Goal: Contribute content: Contribute content

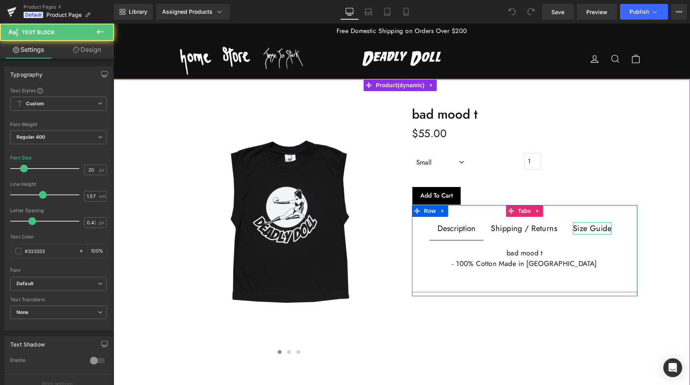
click at [597, 229] on font "Size Guide" at bounding box center [592, 228] width 38 height 11
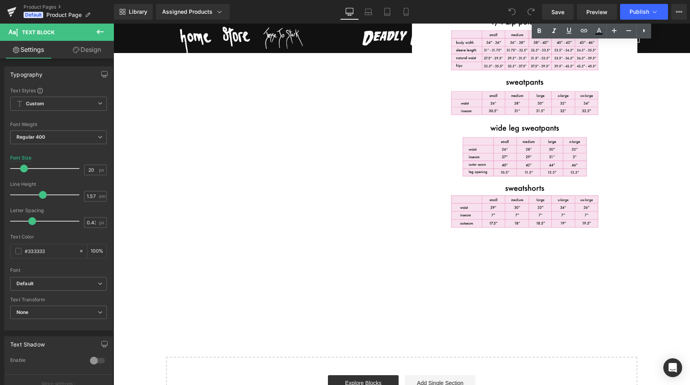
scroll to position [399, 0]
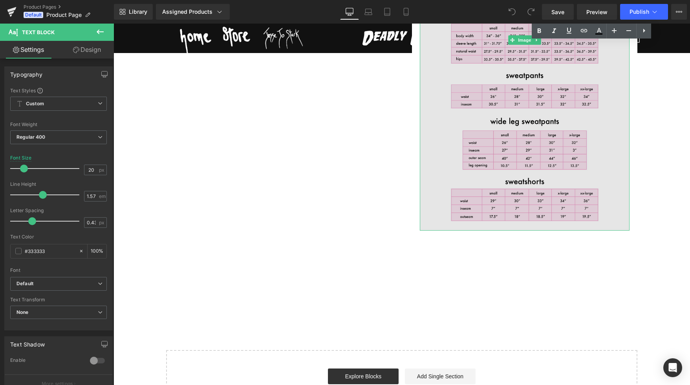
click at [520, 96] on img at bounding box center [525, 39] width 210 height 381
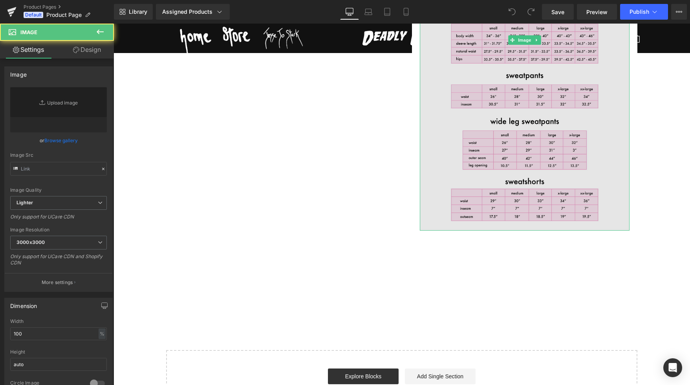
type input "[URL][DOMAIN_NAME]"
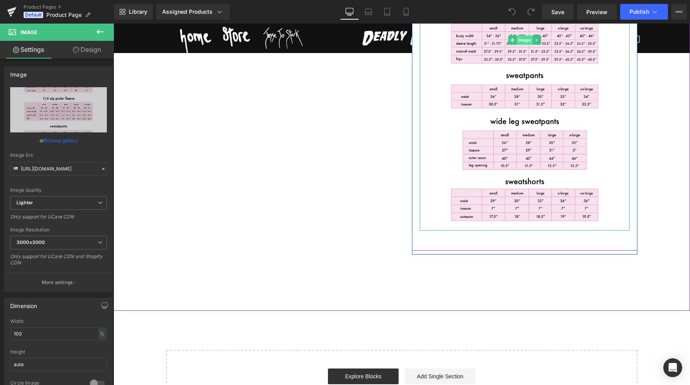
click at [525, 36] on span "Image" at bounding box center [524, 39] width 16 height 9
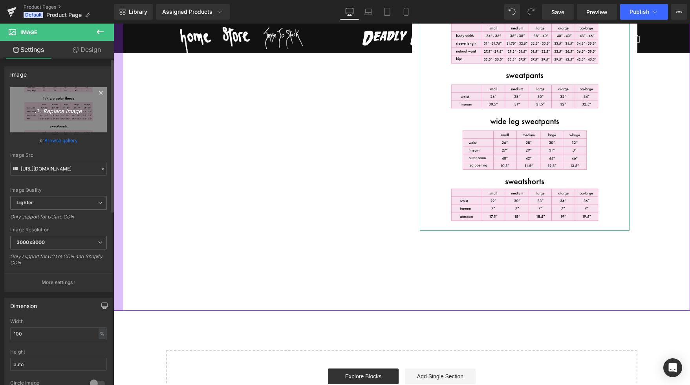
click at [64, 110] on icon "Replace Image" at bounding box center [58, 110] width 63 height 10
type input "C:\fakepath\JJS Size Chart Update.jpg"
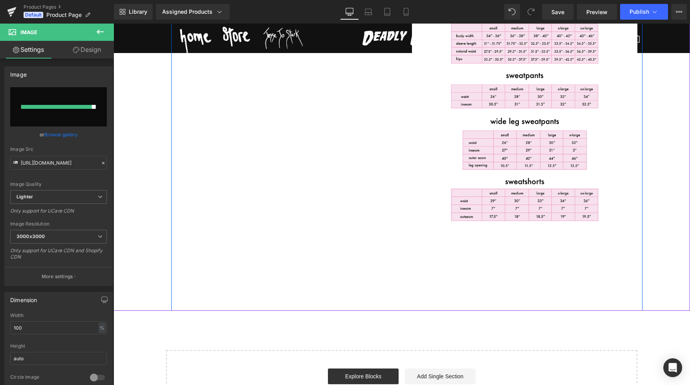
type input "https://ucarecdn.com/4d24e7af-5737-45e9-b4da-fe74d0babfd4/-/format/auto/-/previ…"
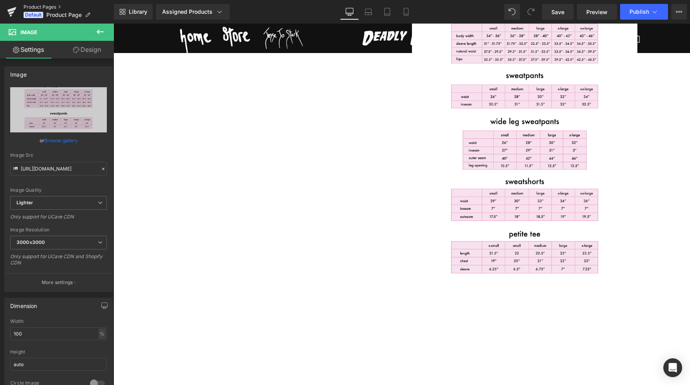
click at [44, 6] on link "Product Pages" at bounding box center [69, 7] width 90 height 6
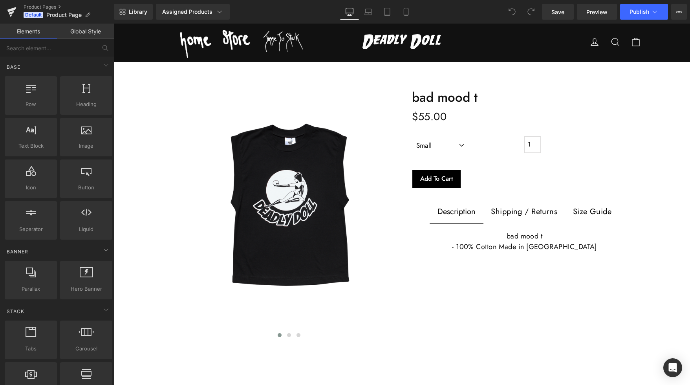
scroll to position [22, 0]
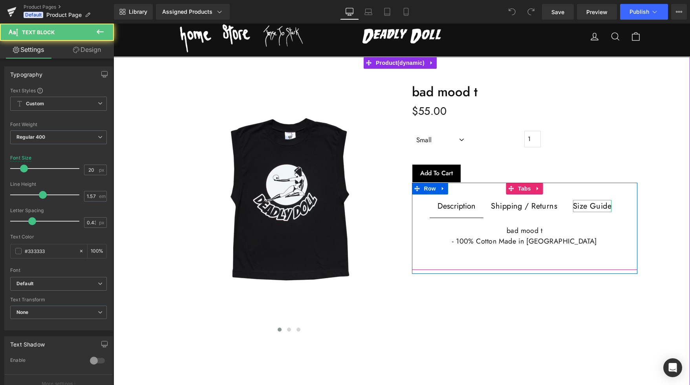
click at [594, 203] on font "Size Guide" at bounding box center [592, 205] width 38 height 11
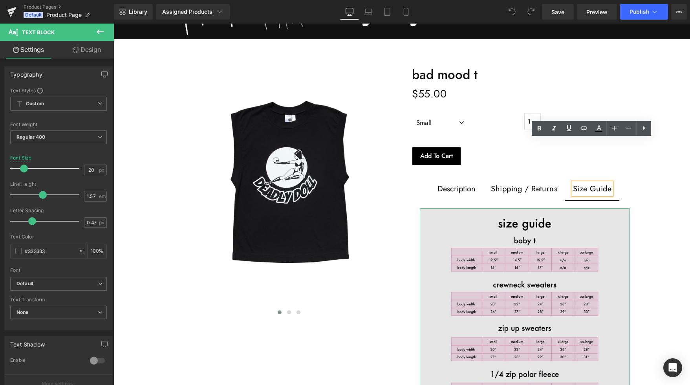
scroll to position [83, 0]
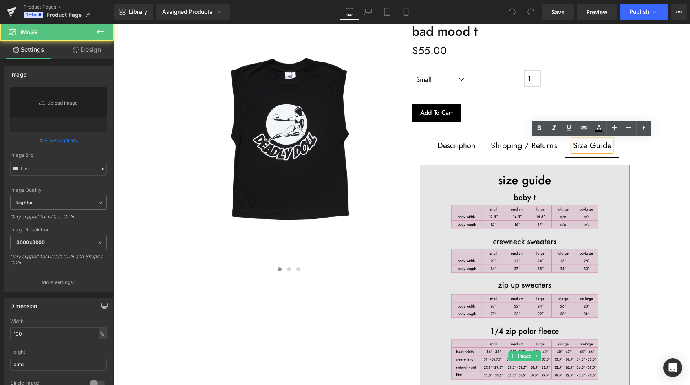
click at [521, 271] on img at bounding box center [525, 355] width 210 height 381
type input "[URL][DOMAIN_NAME]"
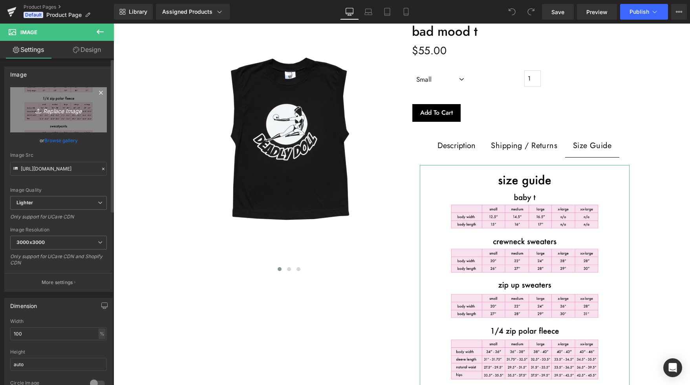
click at [61, 110] on icon "Replace Image" at bounding box center [58, 110] width 63 height 10
type input "C:\fakepath\JJS Size Chart Update.png"
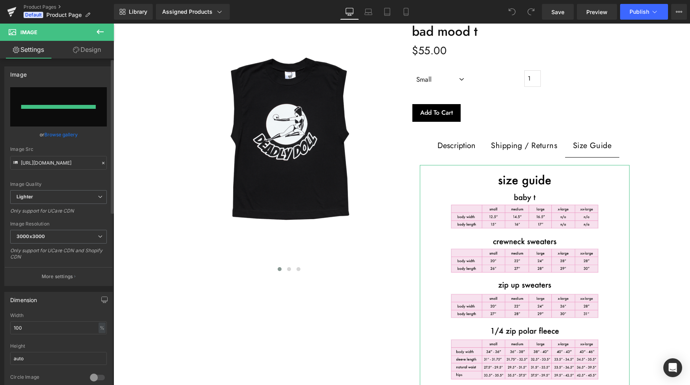
type input "[URL][DOMAIN_NAME]"
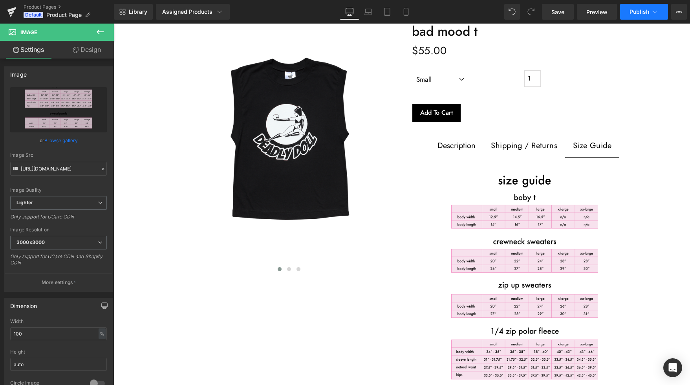
click at [640, 18] on button "Publish" at bounding box center [644, 12] width 48 height 16
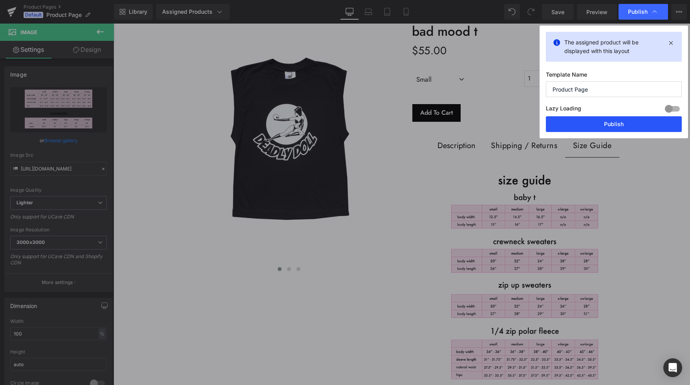
click at [609, 129] on button "Publish" at bounding box center [614, 124] width 136 height 16
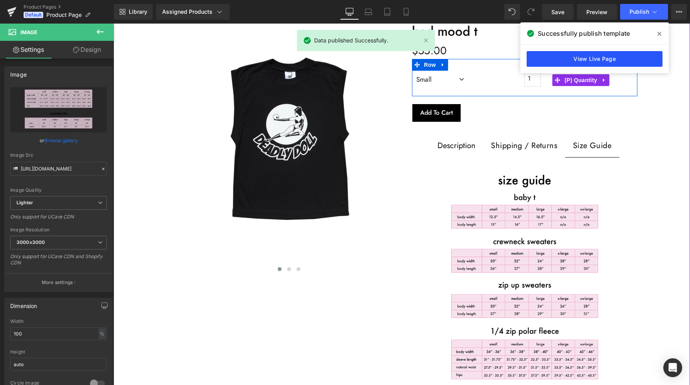
click at [575, 61] on link "View Live Page" at bounding box center [595, 59] width 136 height 16
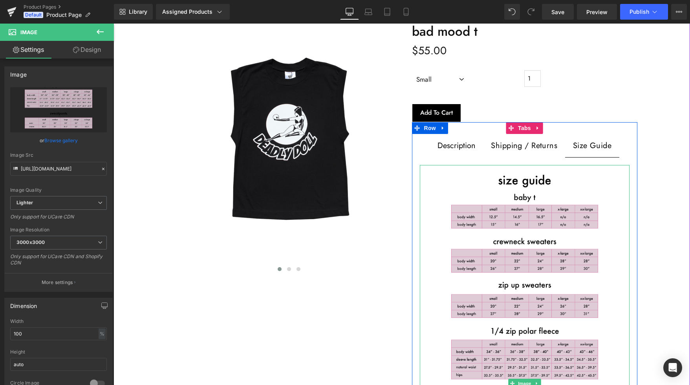
click at [517, 241] on img at bounding box center [525, 383] width 210 height 437
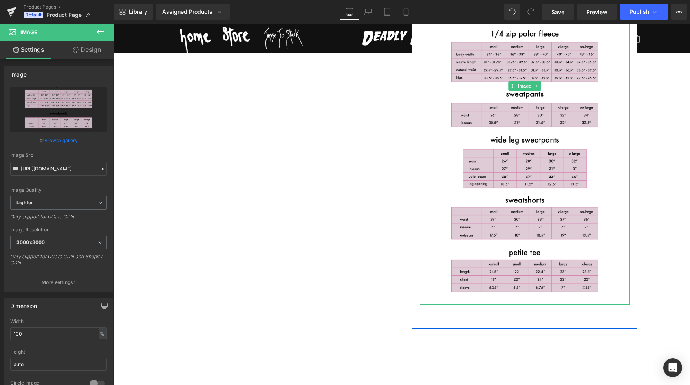
scroll to position [381, 0]
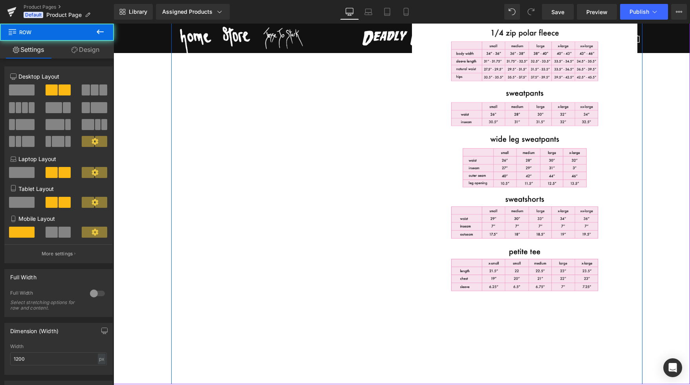
click at [304, 291] on div "‹ › (P) Image List bad mood t (P) Title $0 $55.00" at bounding box center [406, 47] width 471 height 674
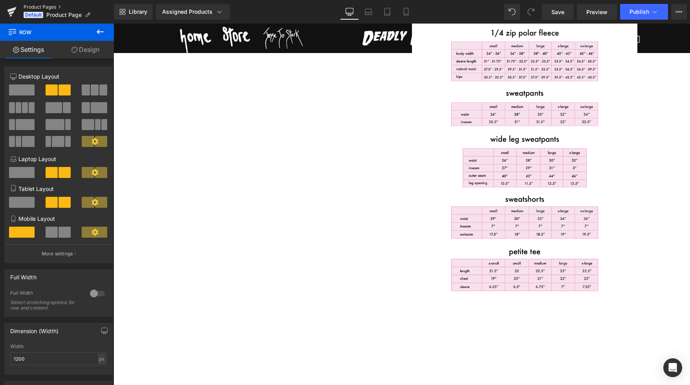
click at [45, 7] on link "Product Pages" at bounding box center [69, 7] width 90 height 6
